Goal: Task Accomplishment & Management: Manage account settings

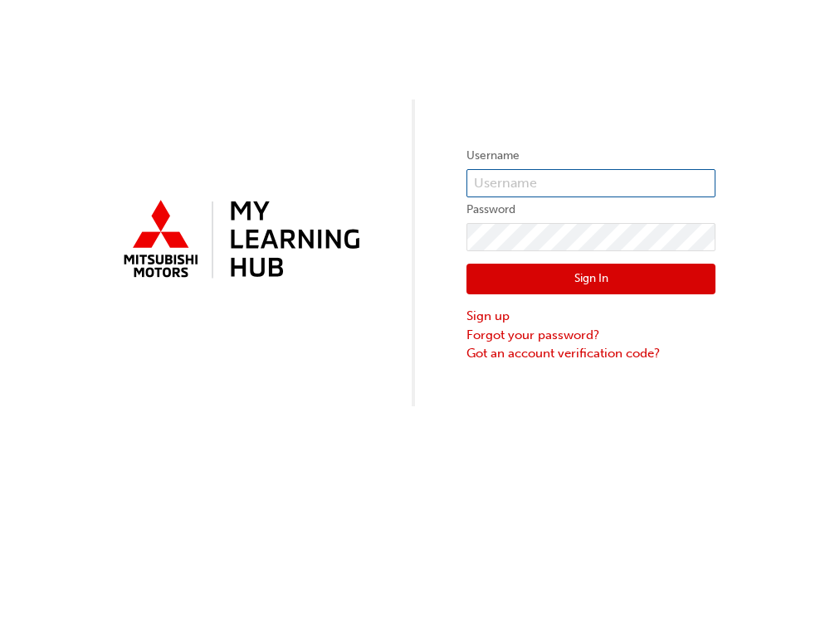
click at [554, 178] on input "text" at bounding box center [590, 183] width 249 height 28
type input "[EMAIL_ADDRESS][DOMAIN_NAME]"
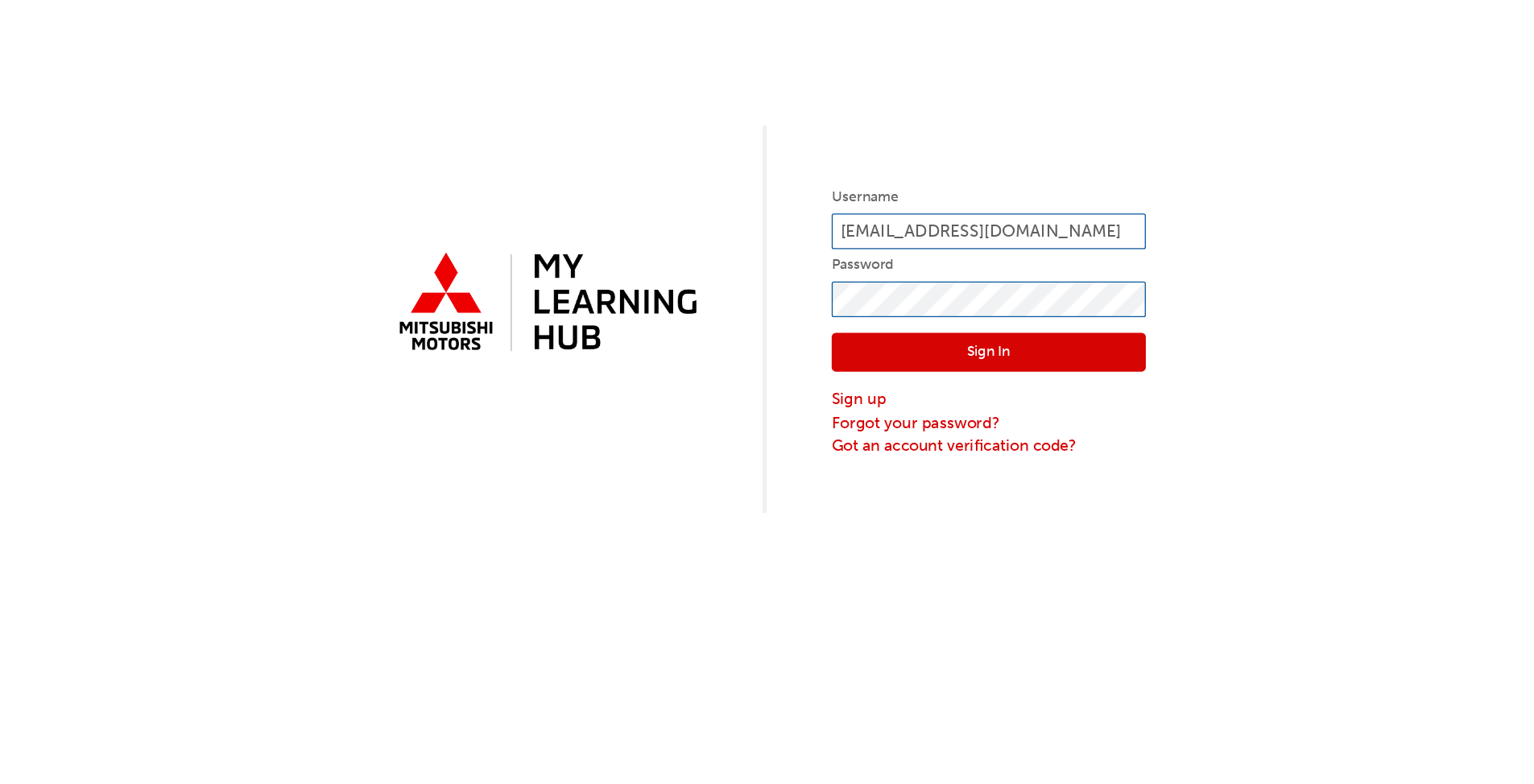
scroll to position [0, 0]
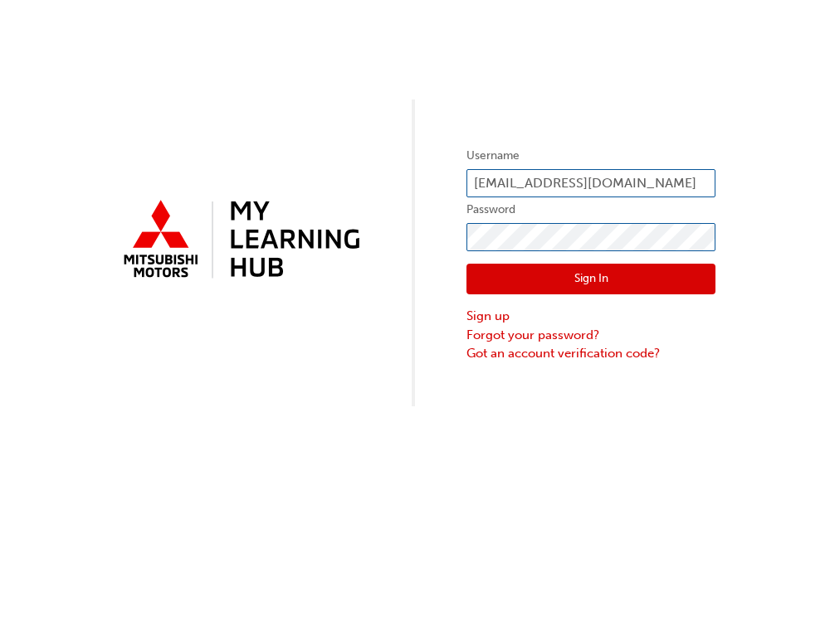
click button "Sign In" at bounding box center [590, 280] width 249 height 32
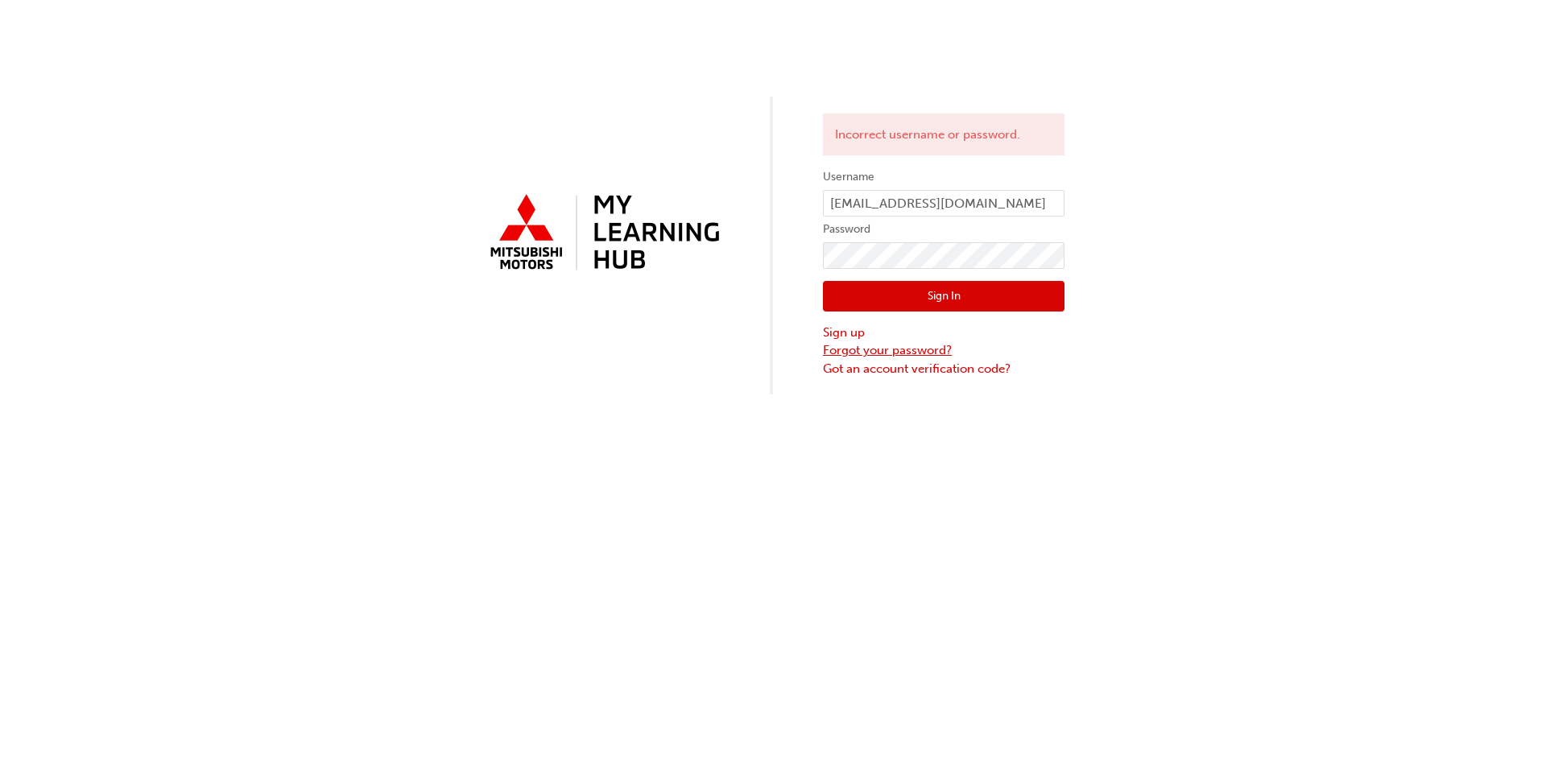
click at [805, 349] on link "Forgot your password?" at bounding box center [943, 350] width 242 height 18
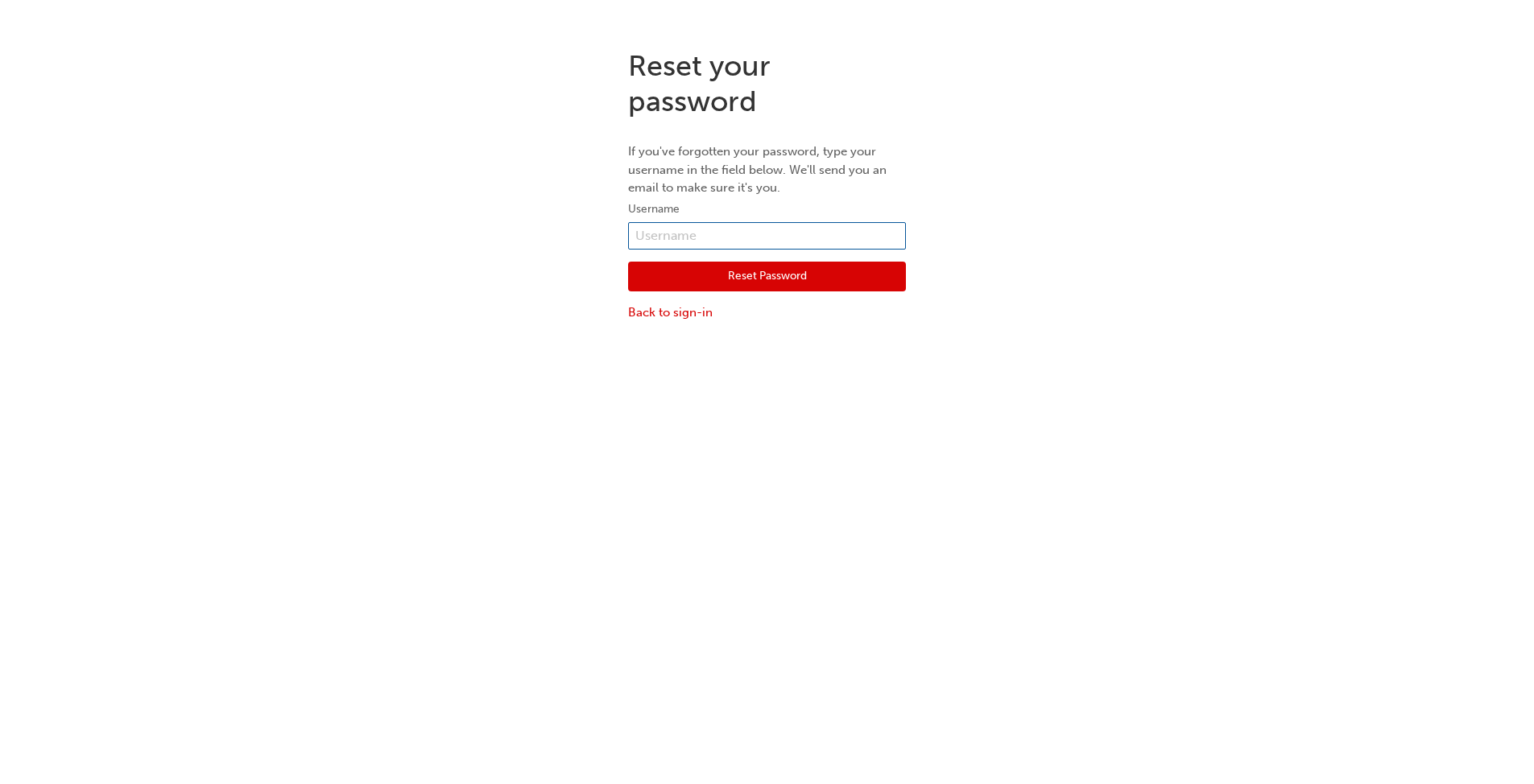
click at [749, 236] on input "text" at bounding box center [767, 236] width 278 height 27
type input "fbangayan@thomsonautomotive.com.au"
click at [770, 275] on button "Reset Password" at bounding box center [767, 278] width 278 height 31
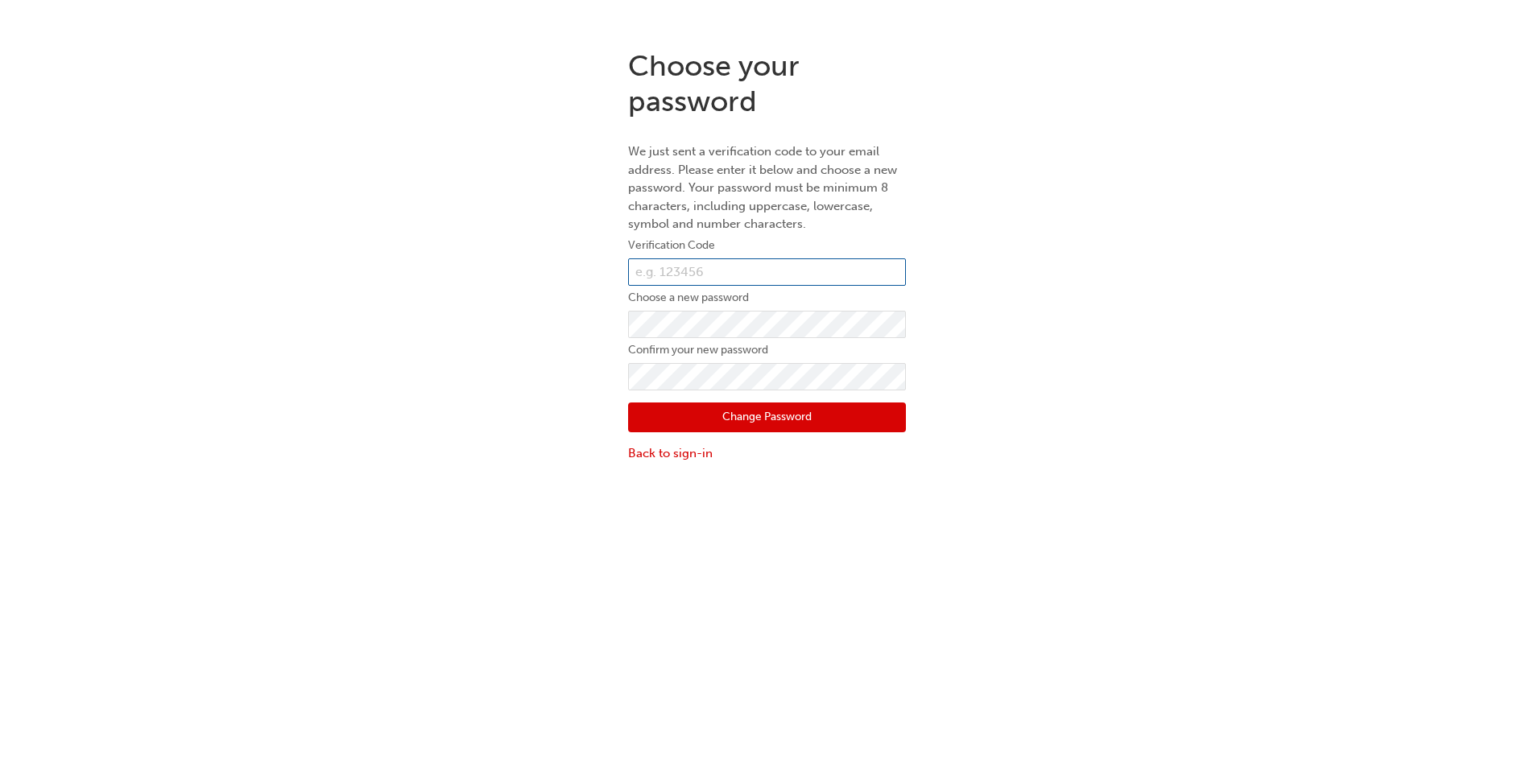
click at [706, 267] on input "text" at bounding box center [767, 272] width 278 height 27
paste input "833082"
type input "833082"
click button "Change Password" at bounding box center [767, 418] width 278 height 31
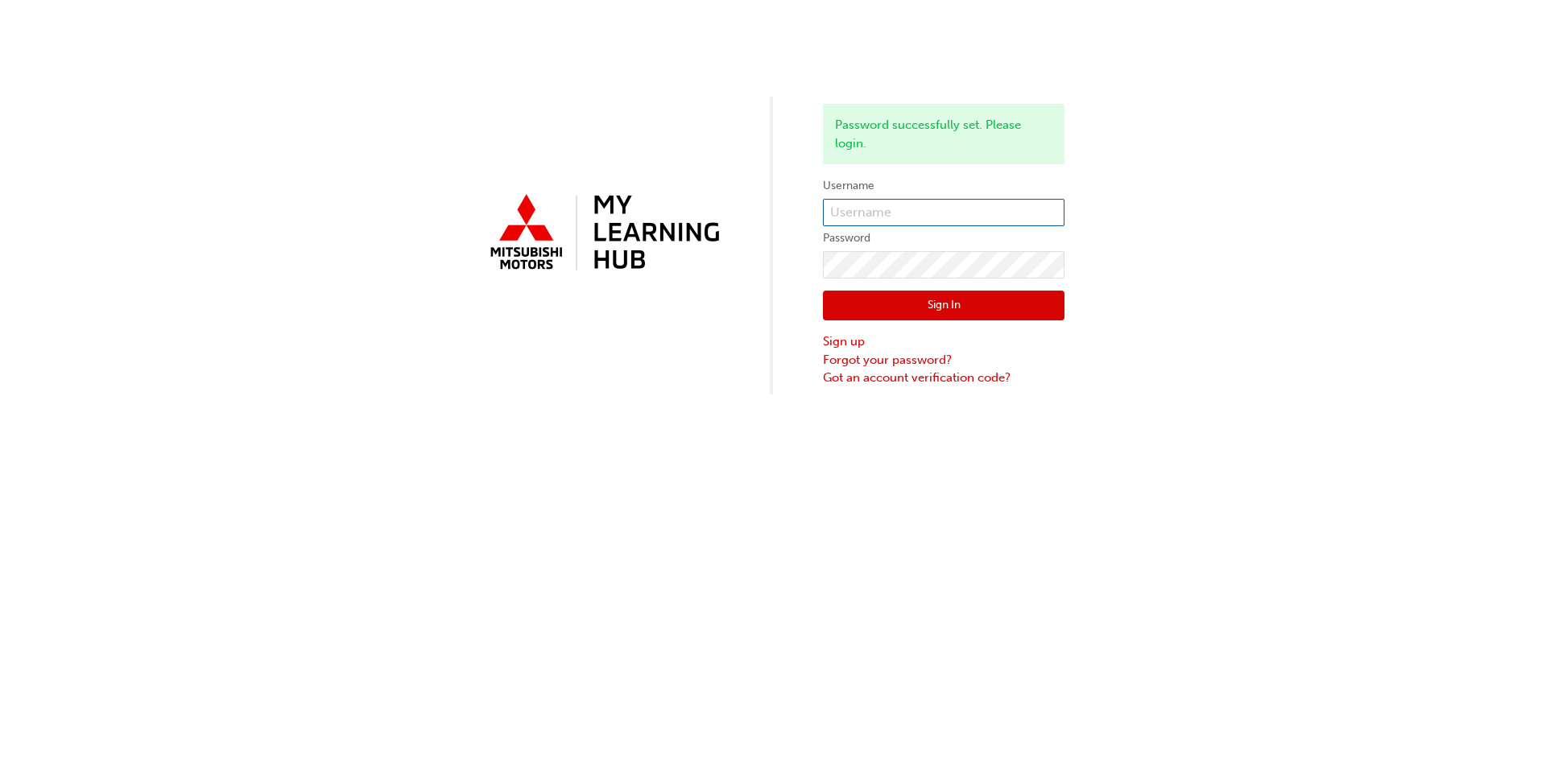
click at [805, 210] on input "text" at bounding box center [943, 212] width 242 height 27
type input "fbangayan@thomsonautomotive.com.au"
click button "Sign In" at bounding box center [943, 306] width 242 height 31
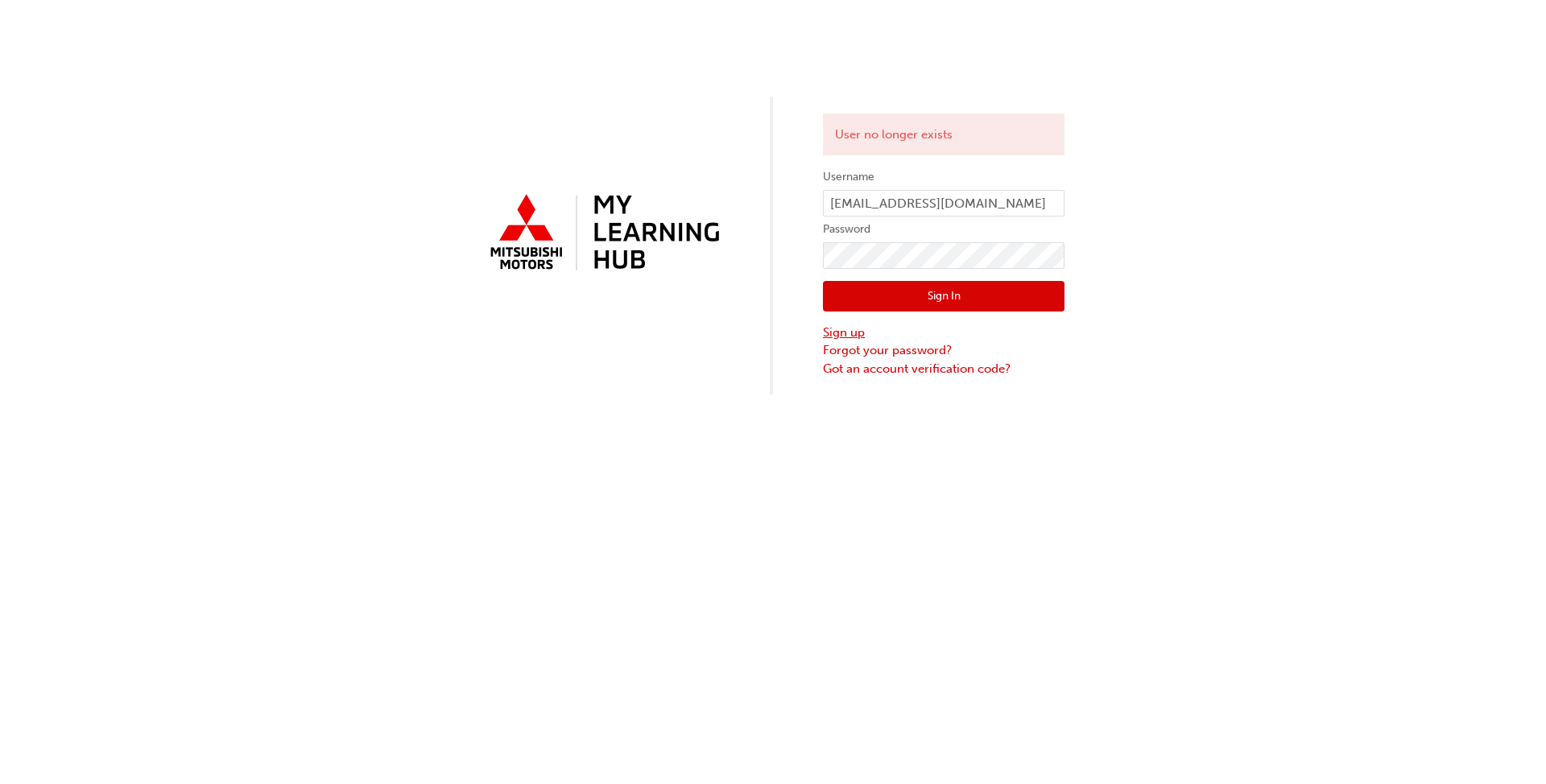
click at [805, 334] on link "Sign up" at bounding box center [943, 333] width 242 height 18
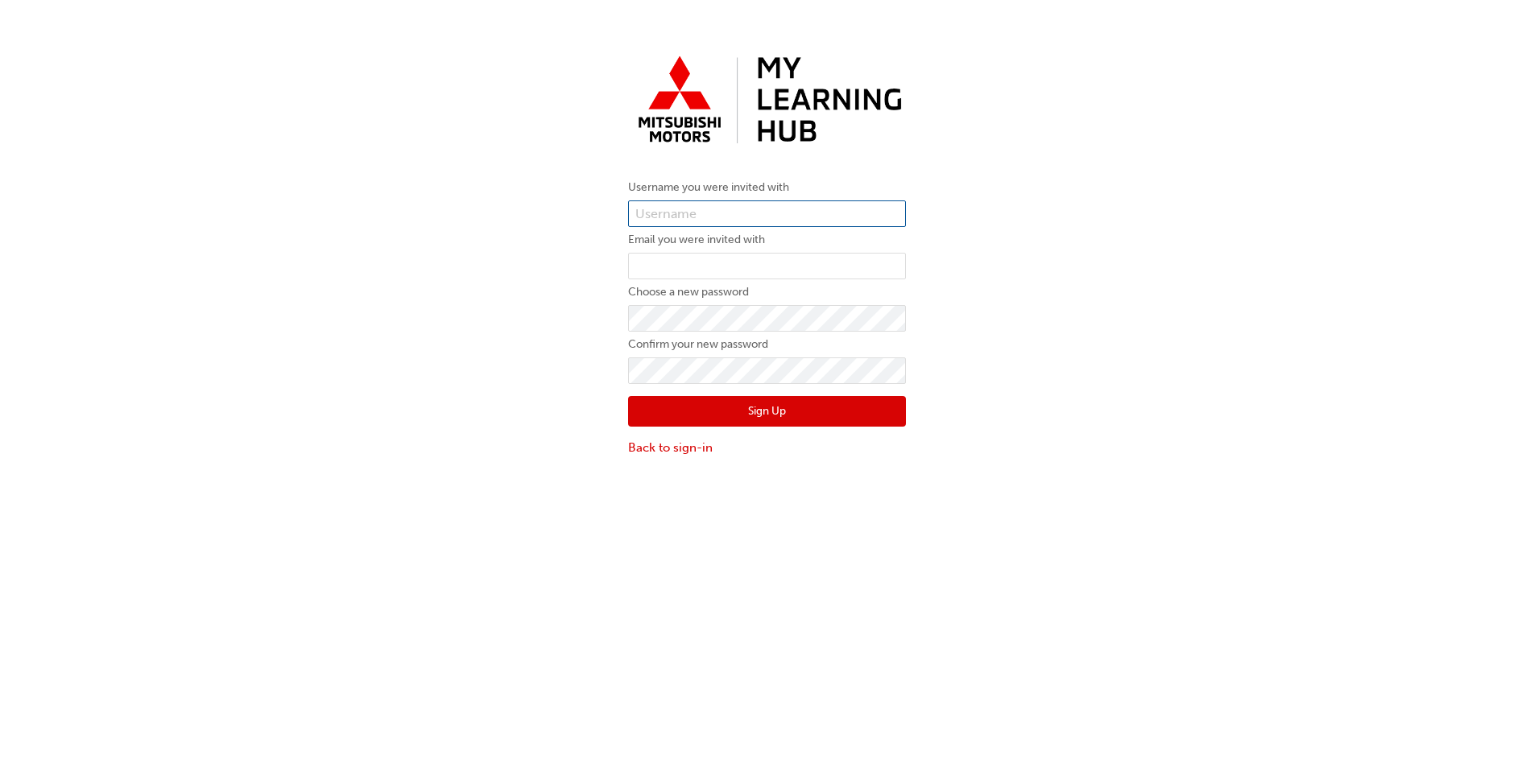
click at [690, 213] on input "text" at bounding box center [767, 214] width 278 height 27
type input "fbangayan@thomsonautomotive.com.au"
click at [687, 264] on input "email" at bounding box center [767, 267] width 278 height 27
type input "fbangayan@thomsonautomotive.com.au"
click button "Sign Up" at bounding box center [767, 411] width 278 height 31
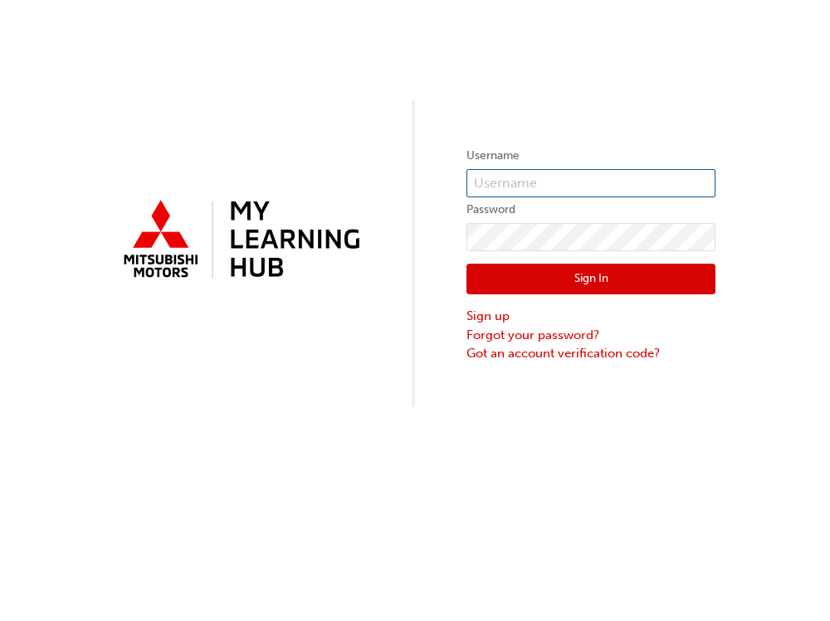
click at [500, 181] on input "text" at bounding box center [590, 183] width 249 height 28
type input "N858FBANGAYA"
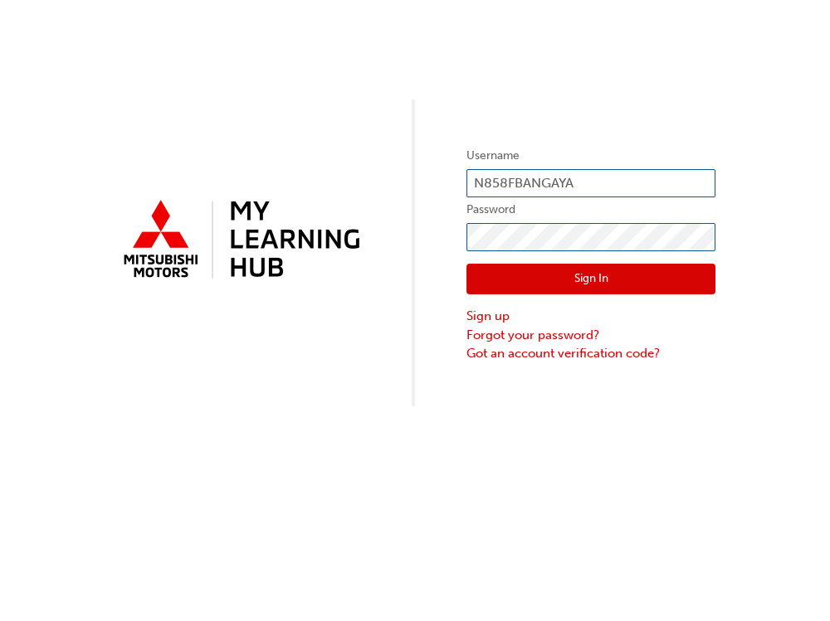
click button "Sign In" at bounding box center [590, 280] width 249 height 32
